Goal: Task Accomplishment & Management: Complete application form

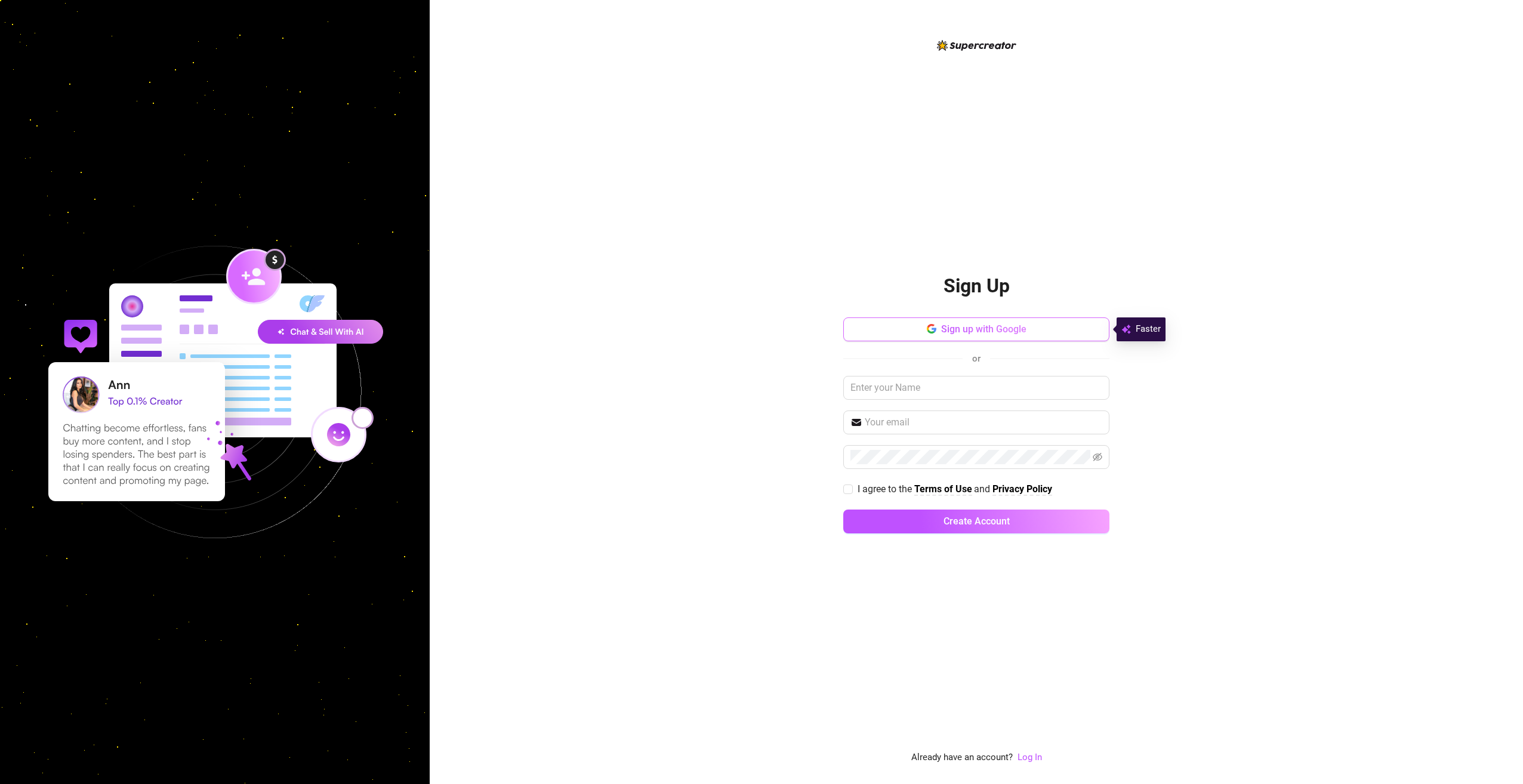
click at [1015, 333] on span "Sign up with Google" at bounding box center [983, 329] width 86 height 12
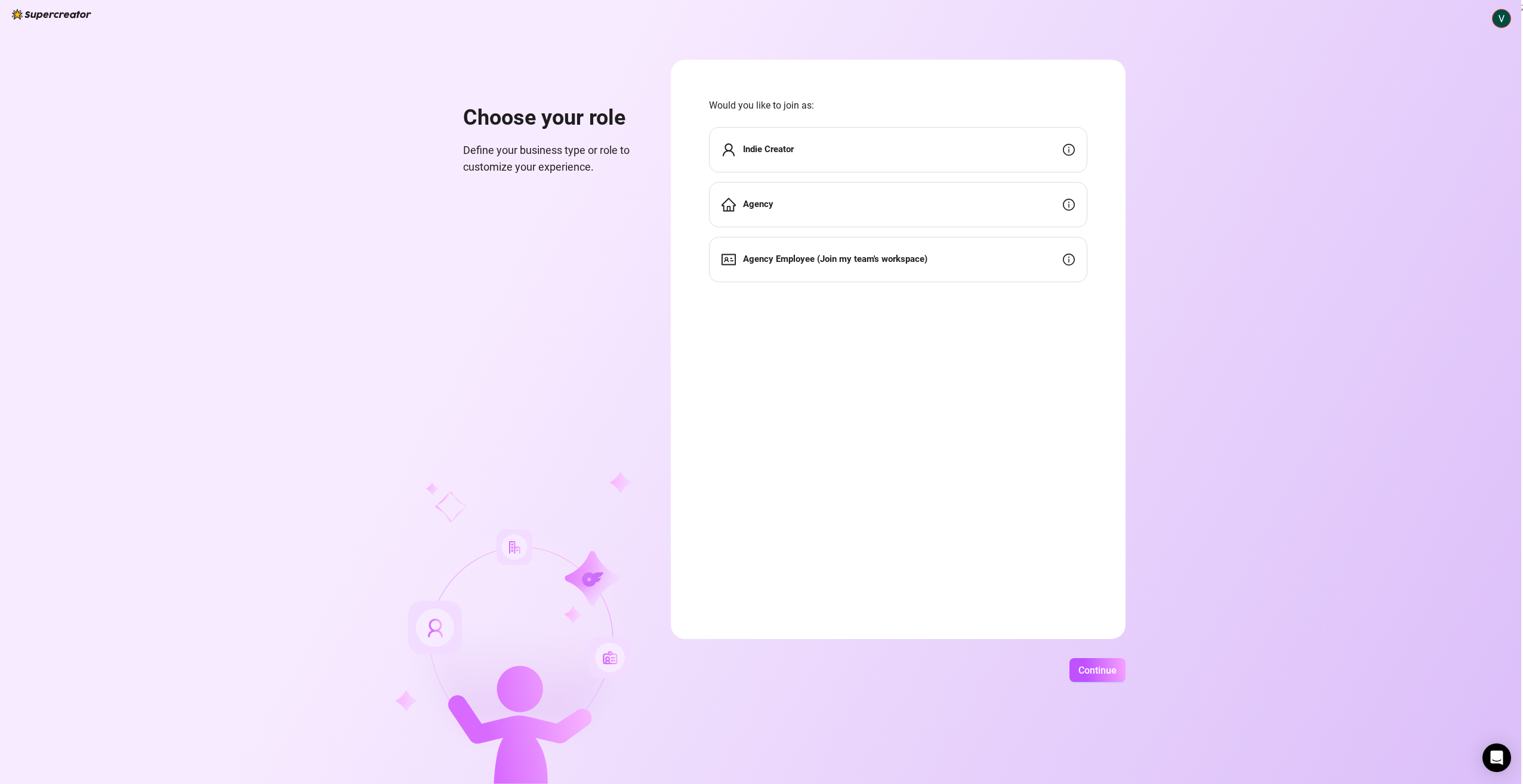
click at [831, 150] on div "Indie Creator" at bounding box center [898, 150] width 378 height 45
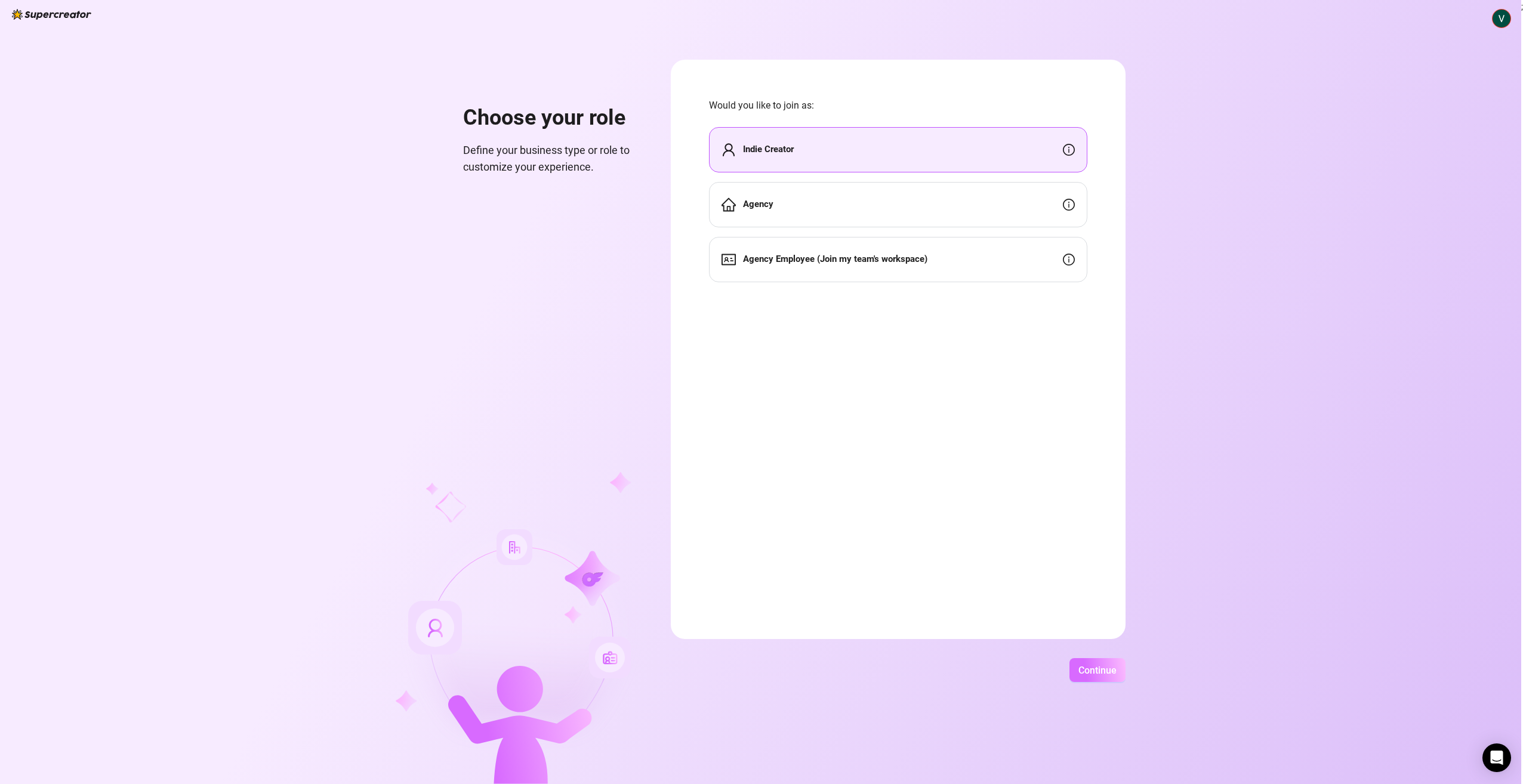
click at [1106, 666] on span "Continue" at bounding box center [1098, 670] width 38 height 12
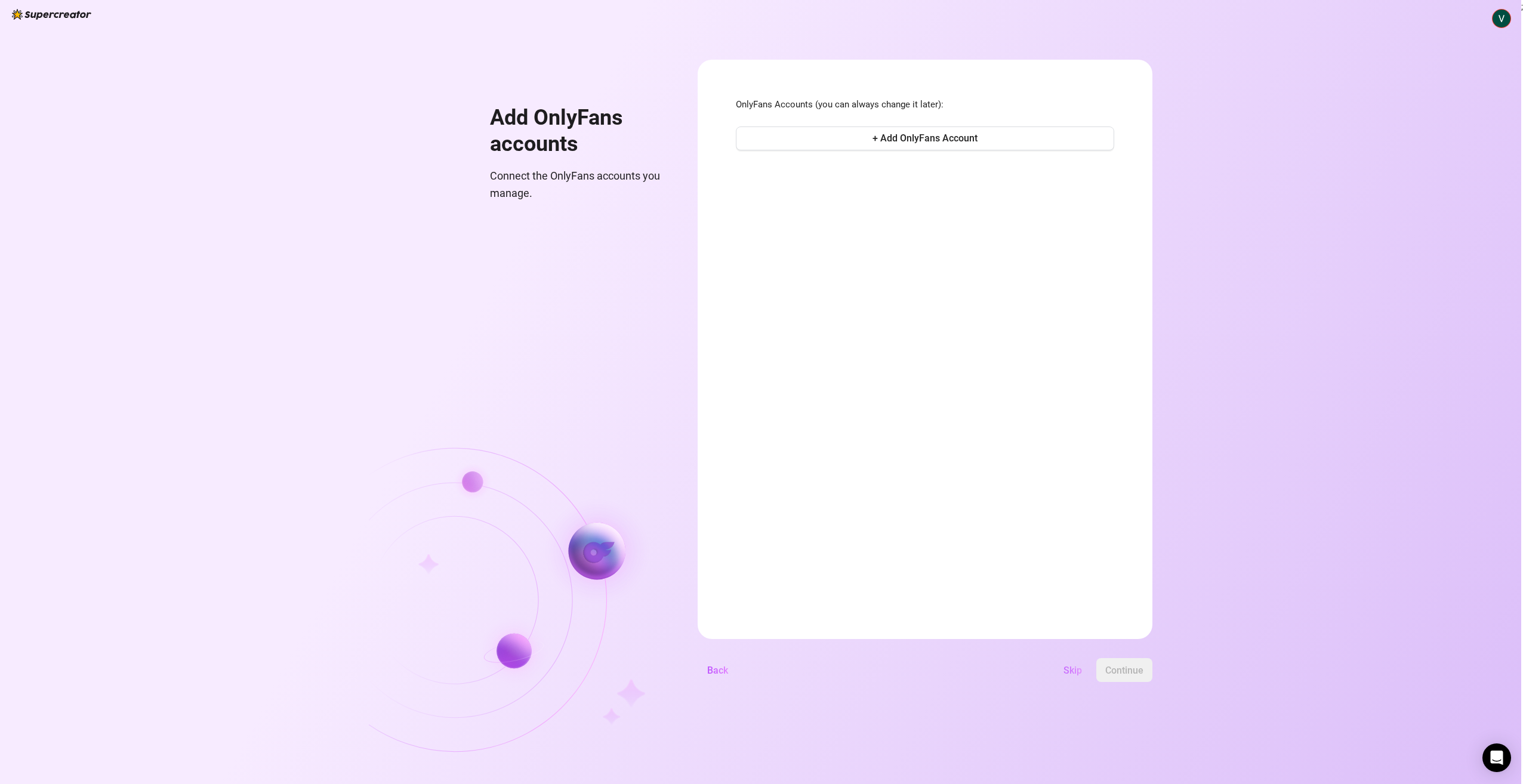
click at [1070, 667] on span "Skip" at bounding box center [1072, 670] width 19 height 12
